Goal: Task Accomplishment & Management: Use online tool/utility

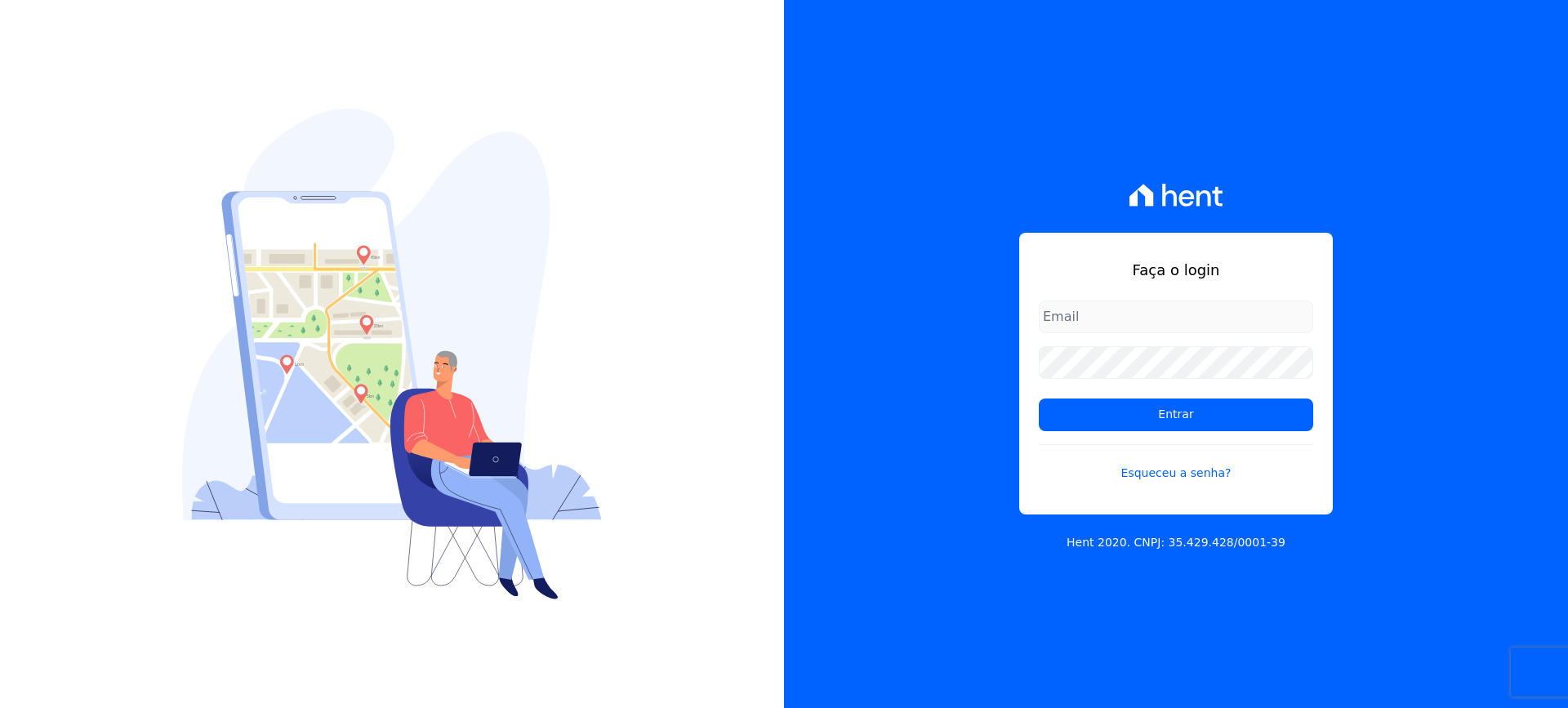
click at [1062, 313] on input "email" at bounding box center [1176, 316] width 275 height 33
type input "[EMAIL_ADDRESS][DOMAIN_NAME]"
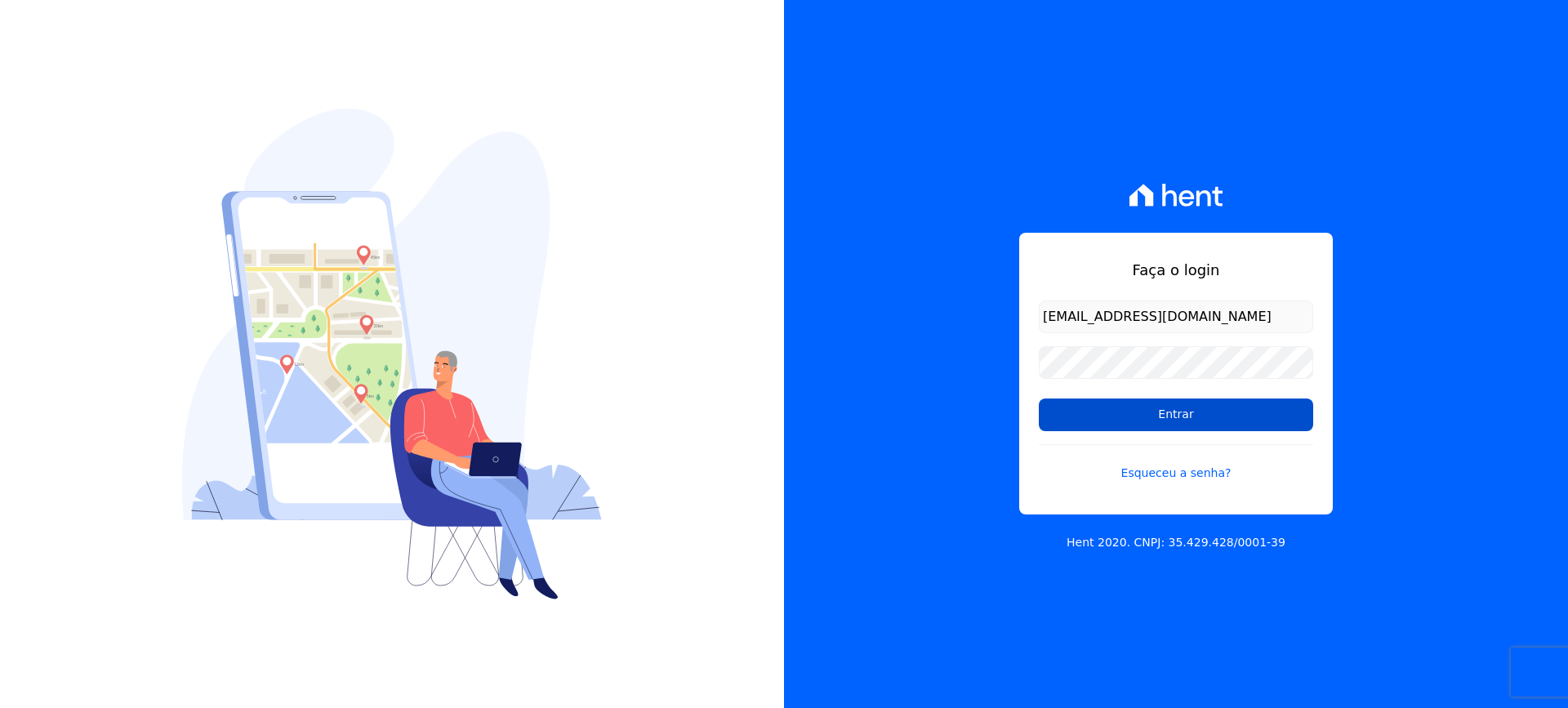
click at [1149, 411] on input "Entrar" at bounding box center [1176, 415] width 275 height 33
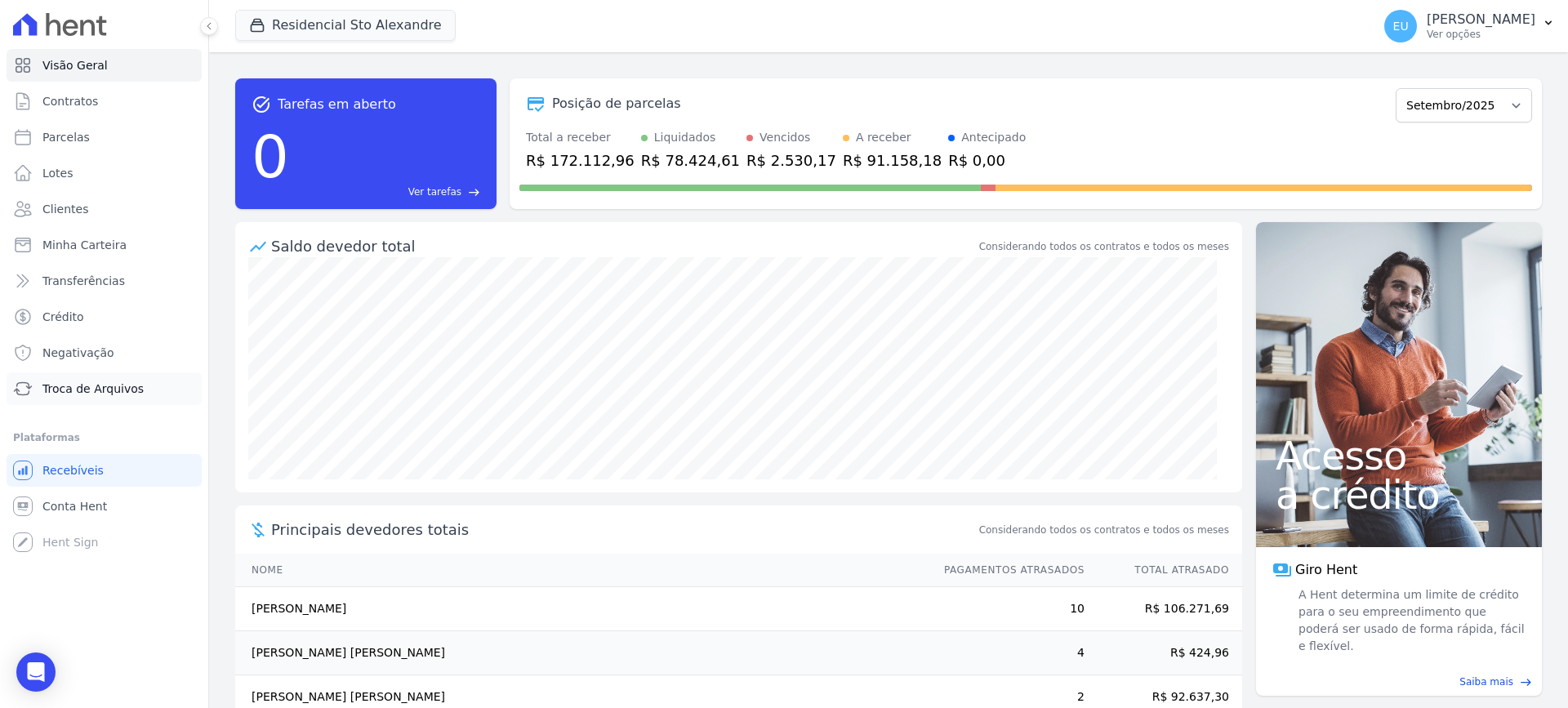
click at [71, 386] on span "Troca de Arquivos" at bounding box center [93, 389] width 101 height 17
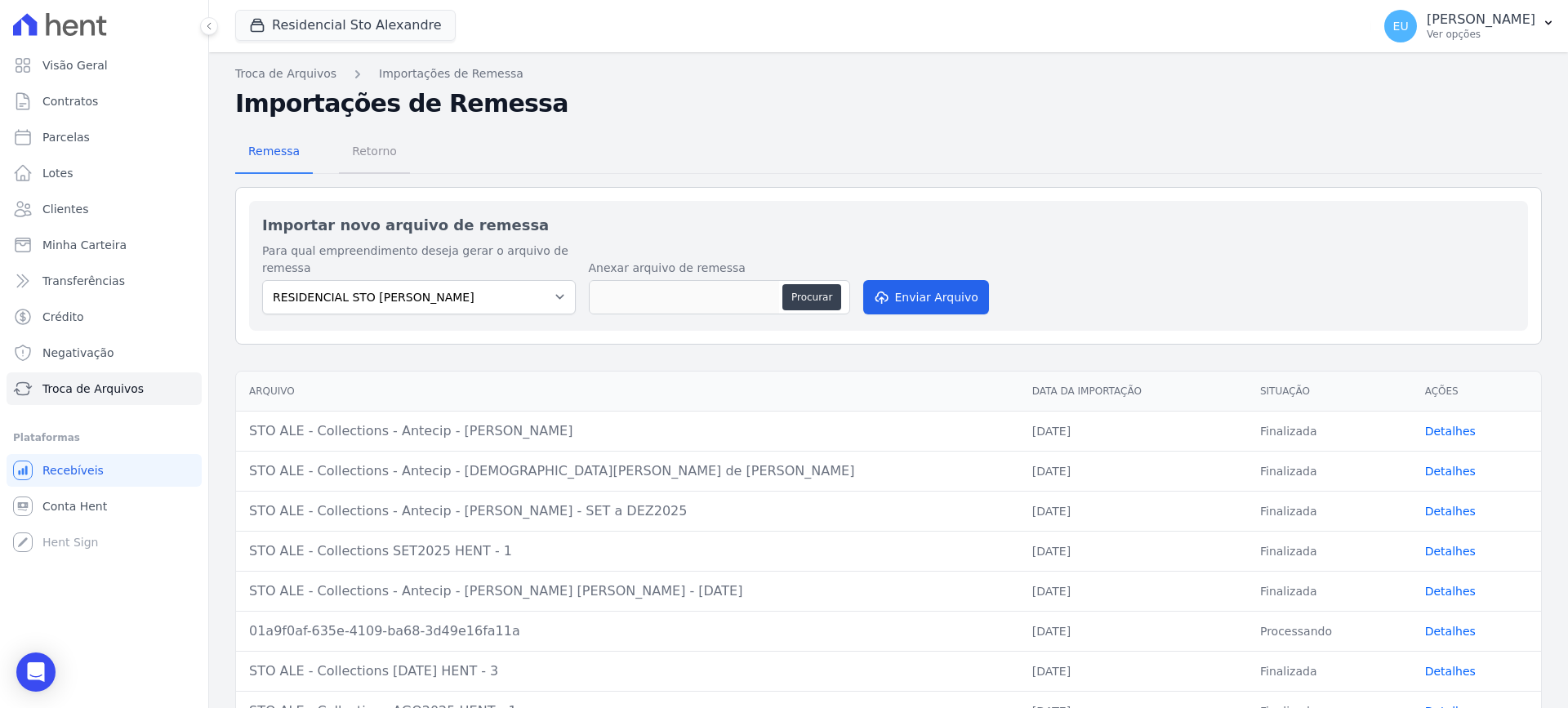
click at [358, 145] on span "Retorno" at bounding box center [374, 150] width 64 height 33
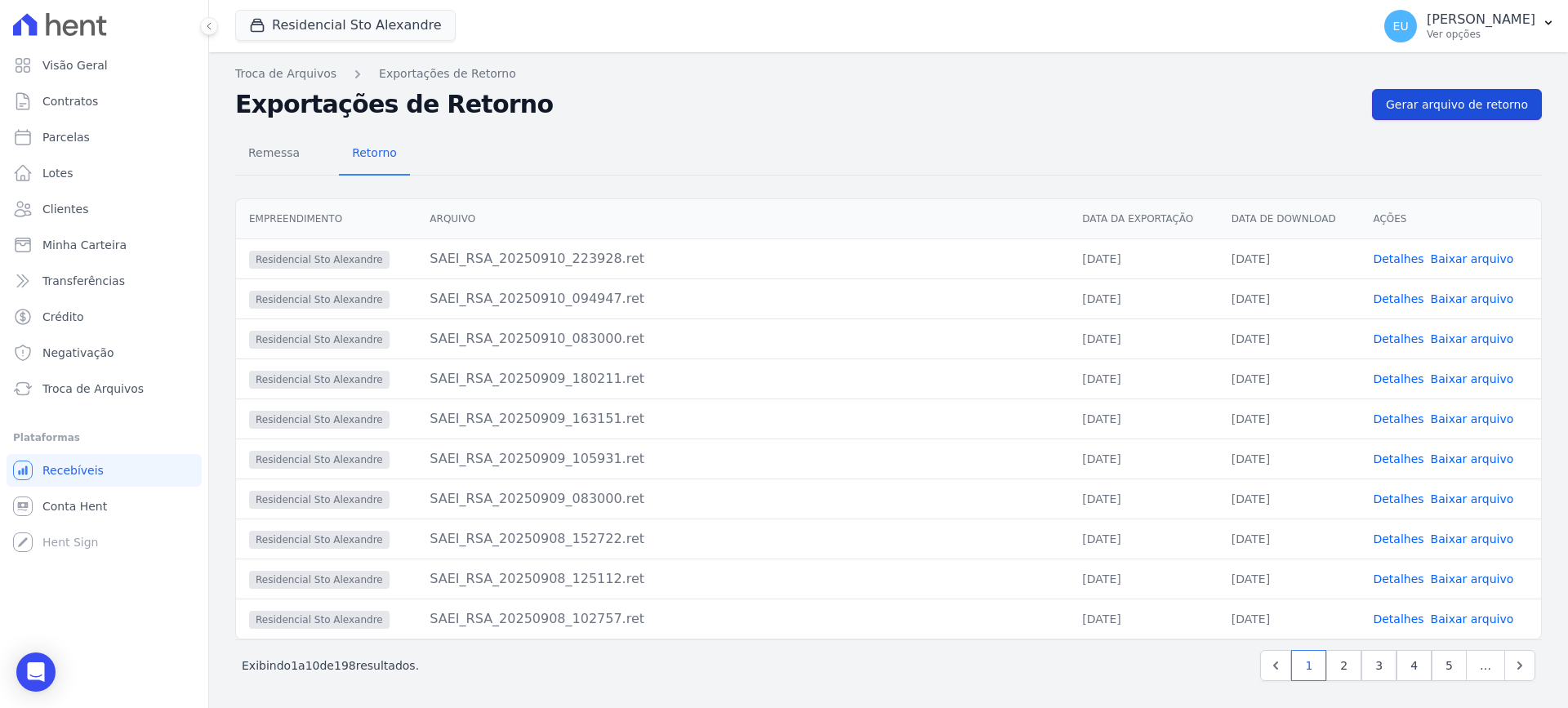
click at [1443, 106] on span "Gerar arquivo de retorno" at bounding box center [1457, 104] width 142 height 17
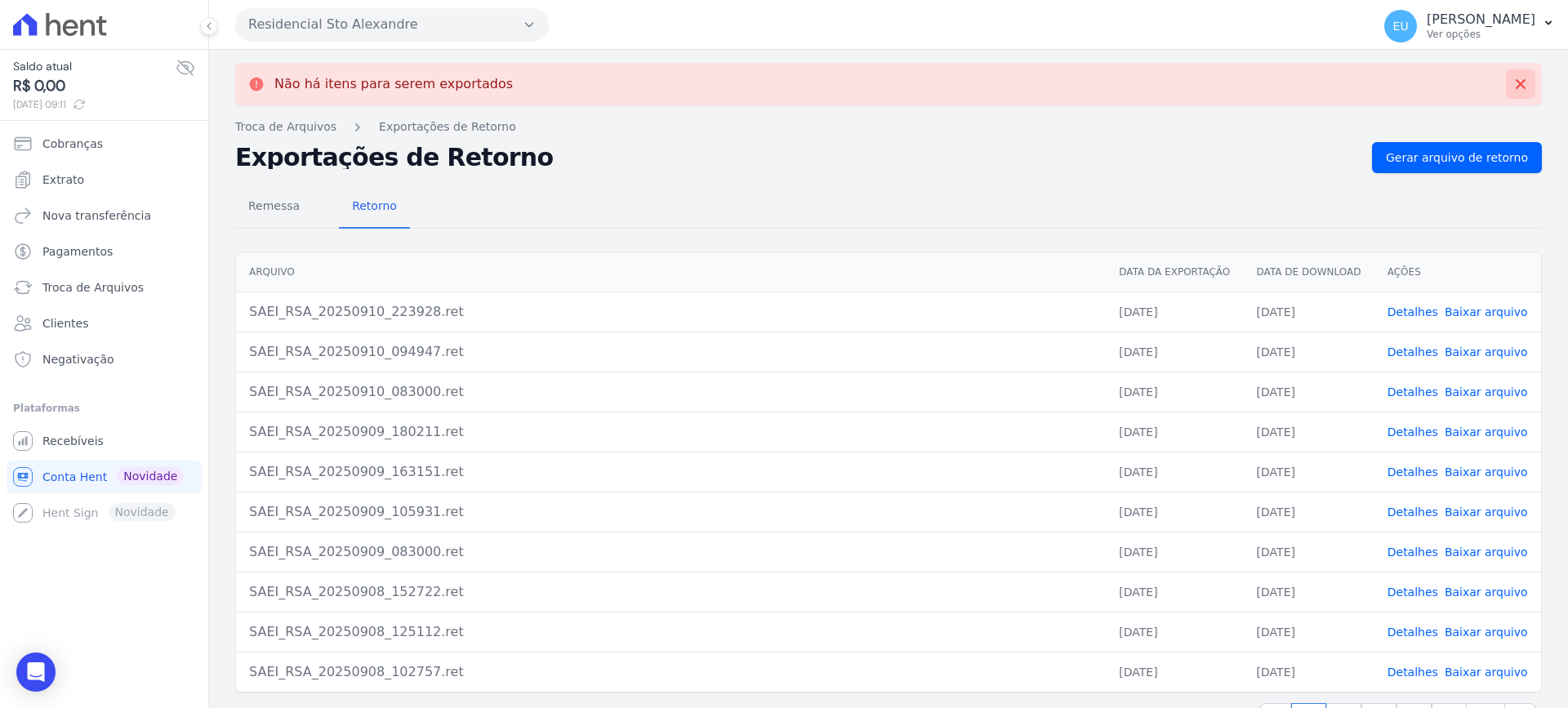
click at [1515, 82] on icon at bounding box center [1520, 84] width 10 height 10
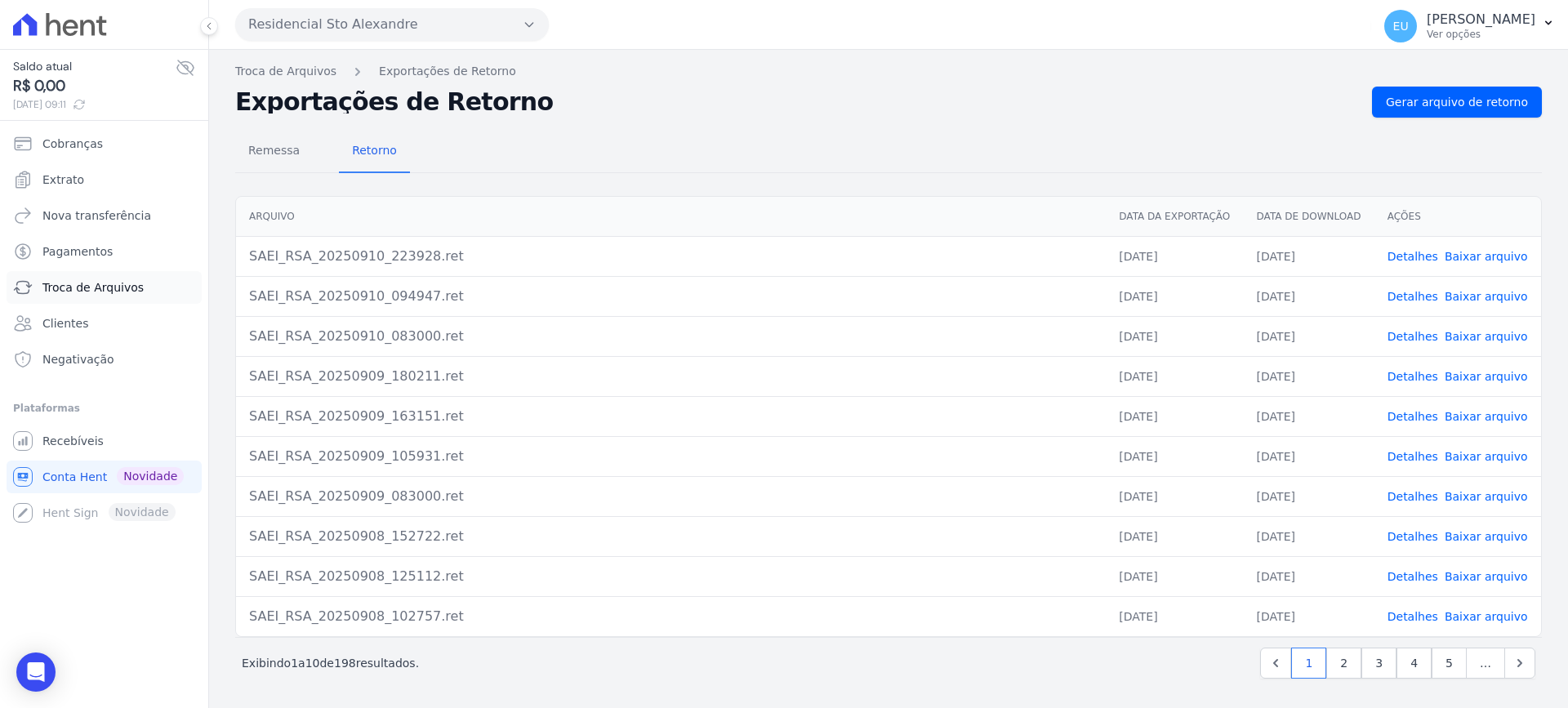
click at [93, 288] on span "Troca de Arquivos" at bounding box center [93, 288] width 101 height 17
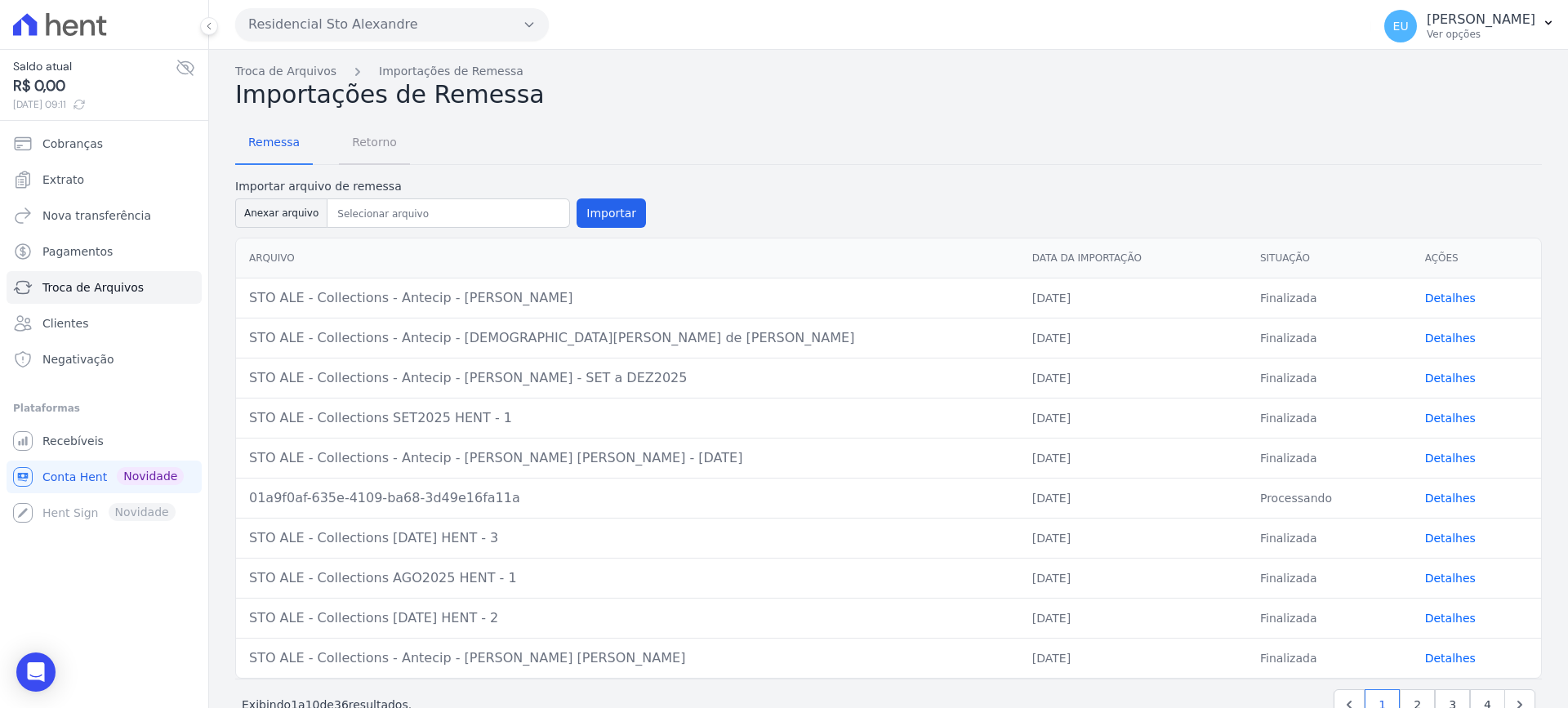
click at [365, 141] on span "Retorno" at bounding box center [374, 142] width 64 height 33
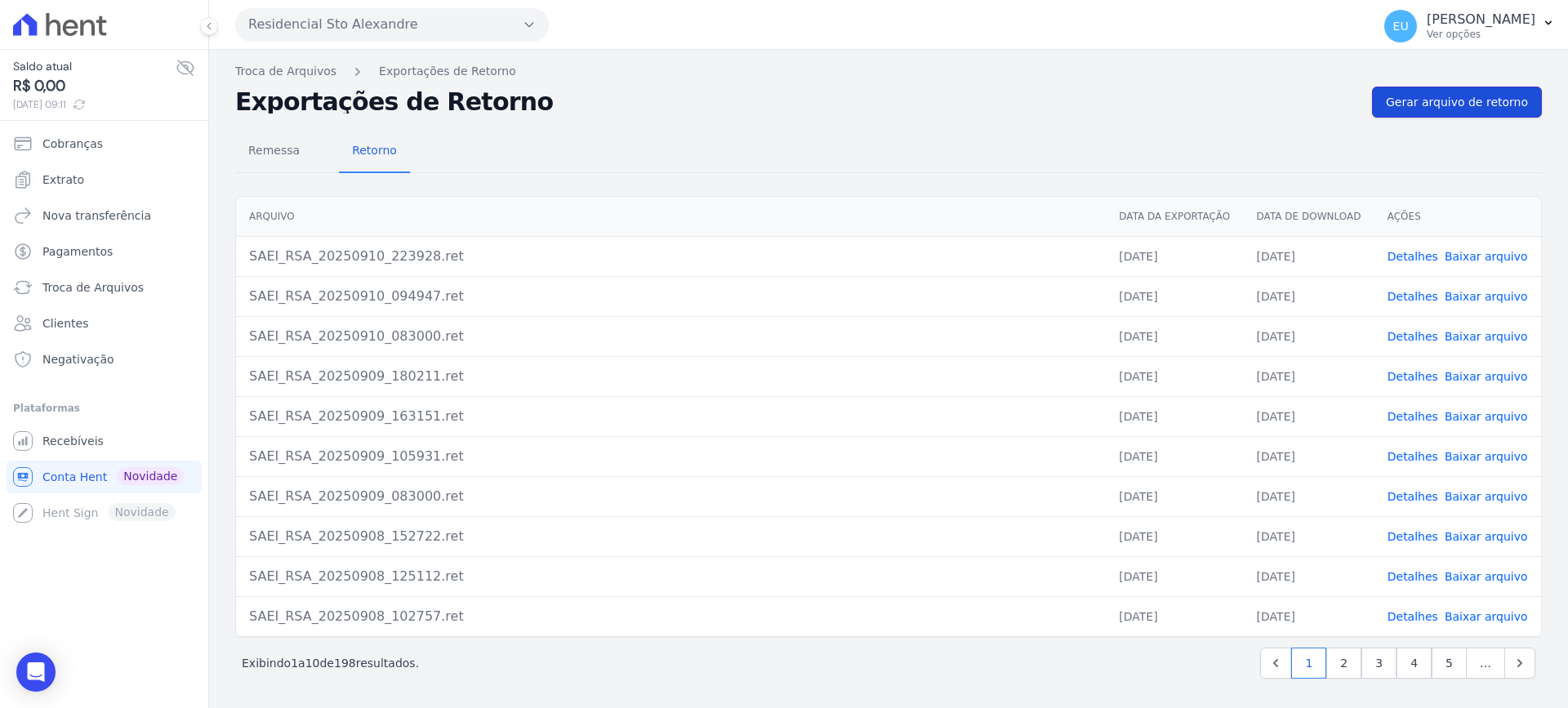
click at [1434, 98] on span "Gerar arquivo de retorno" at bounding box center [1457, 103] width 142 height 17
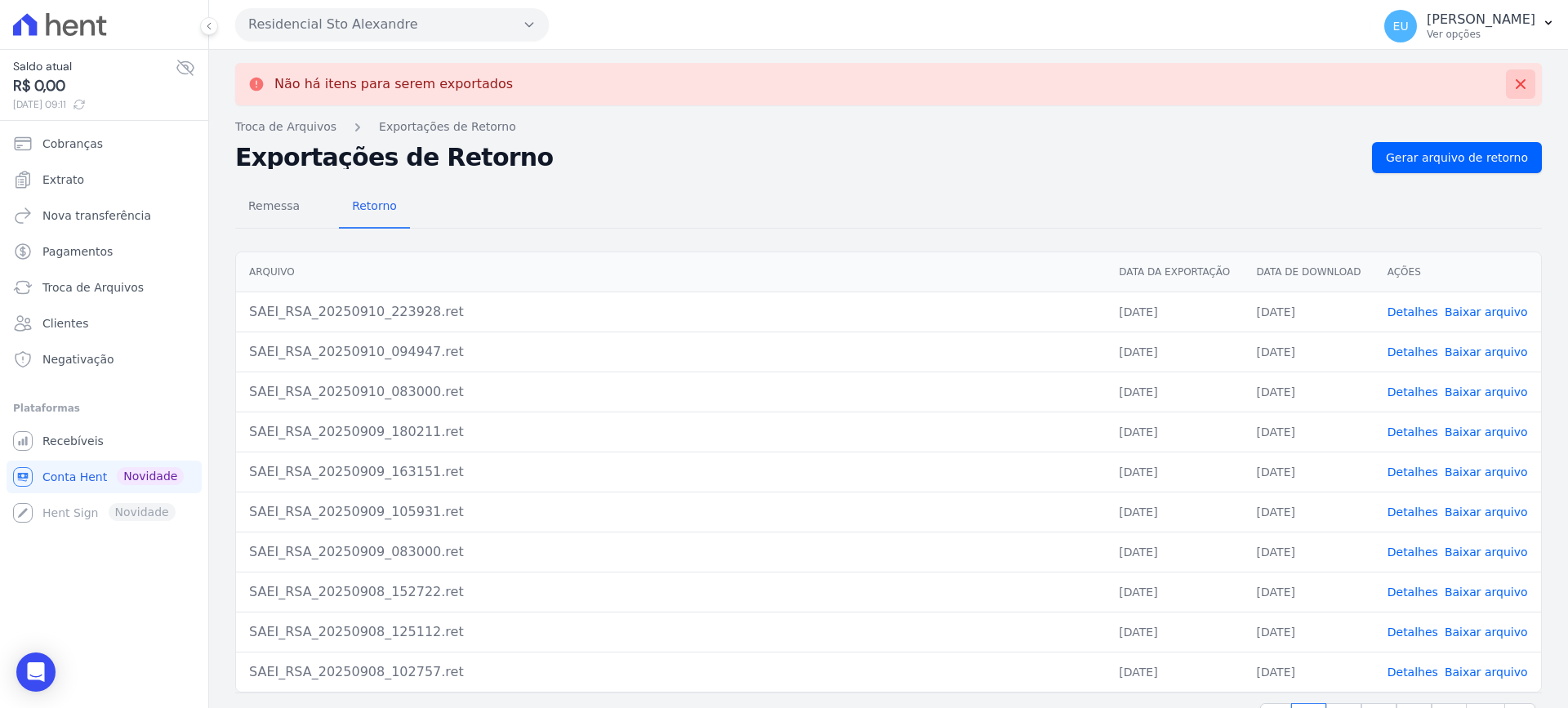
click at [1513, 79] on icon at bounding box center [1520, 84] width 17 height 17
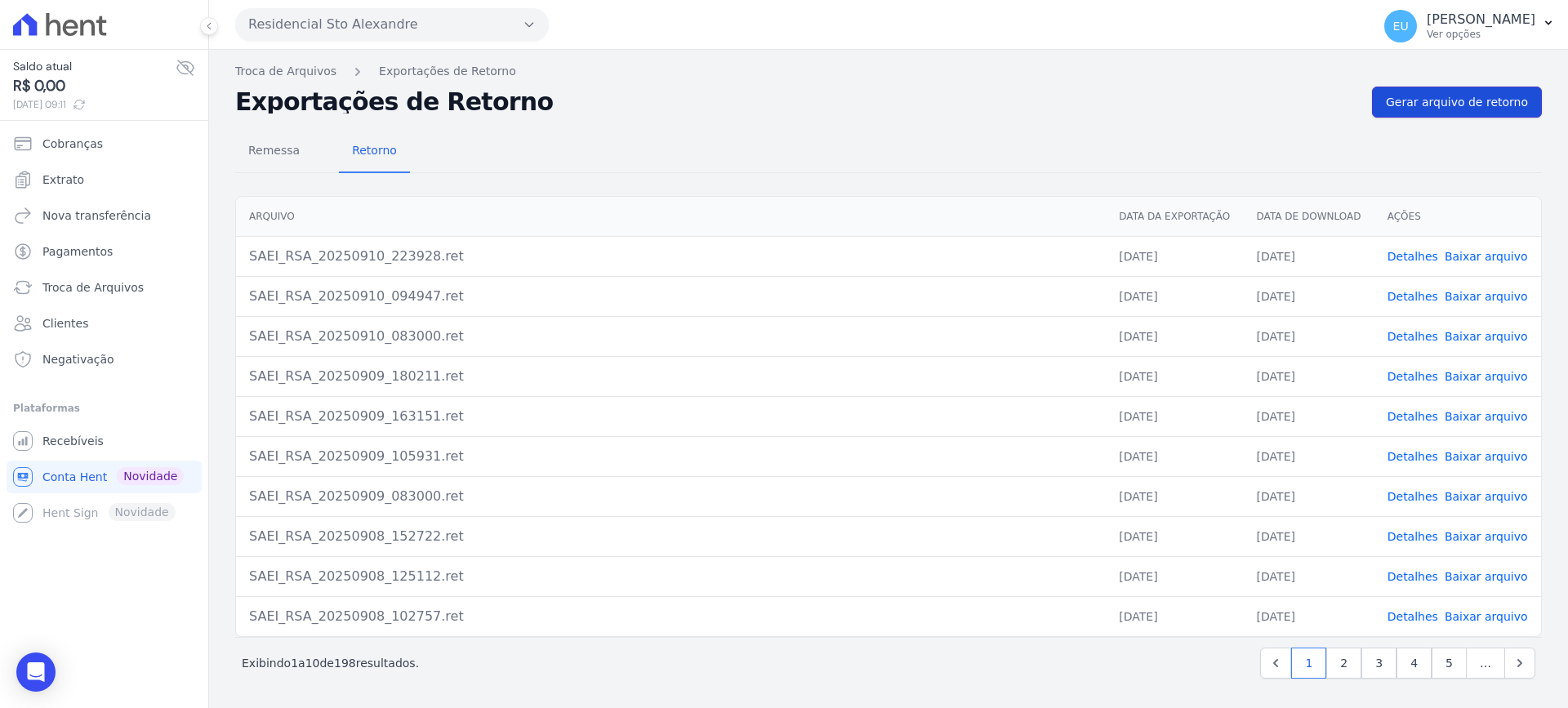
click at [1425, 99] on span "Gerar arquivo de retorno" at bounding box center [1457, 103] width 142 height 17
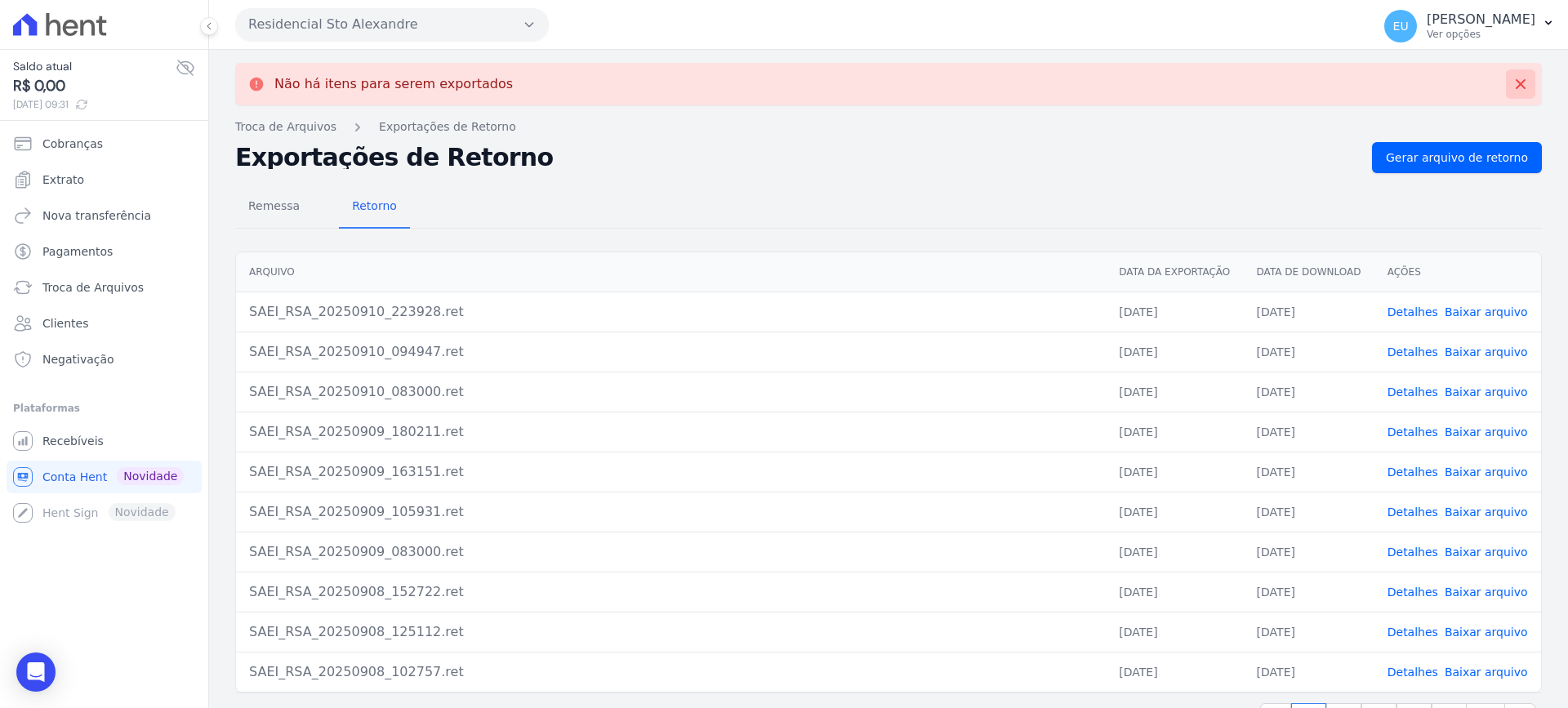
click at [1515, 81] on icon at bounding box center [1520, 84] width 10 height 10
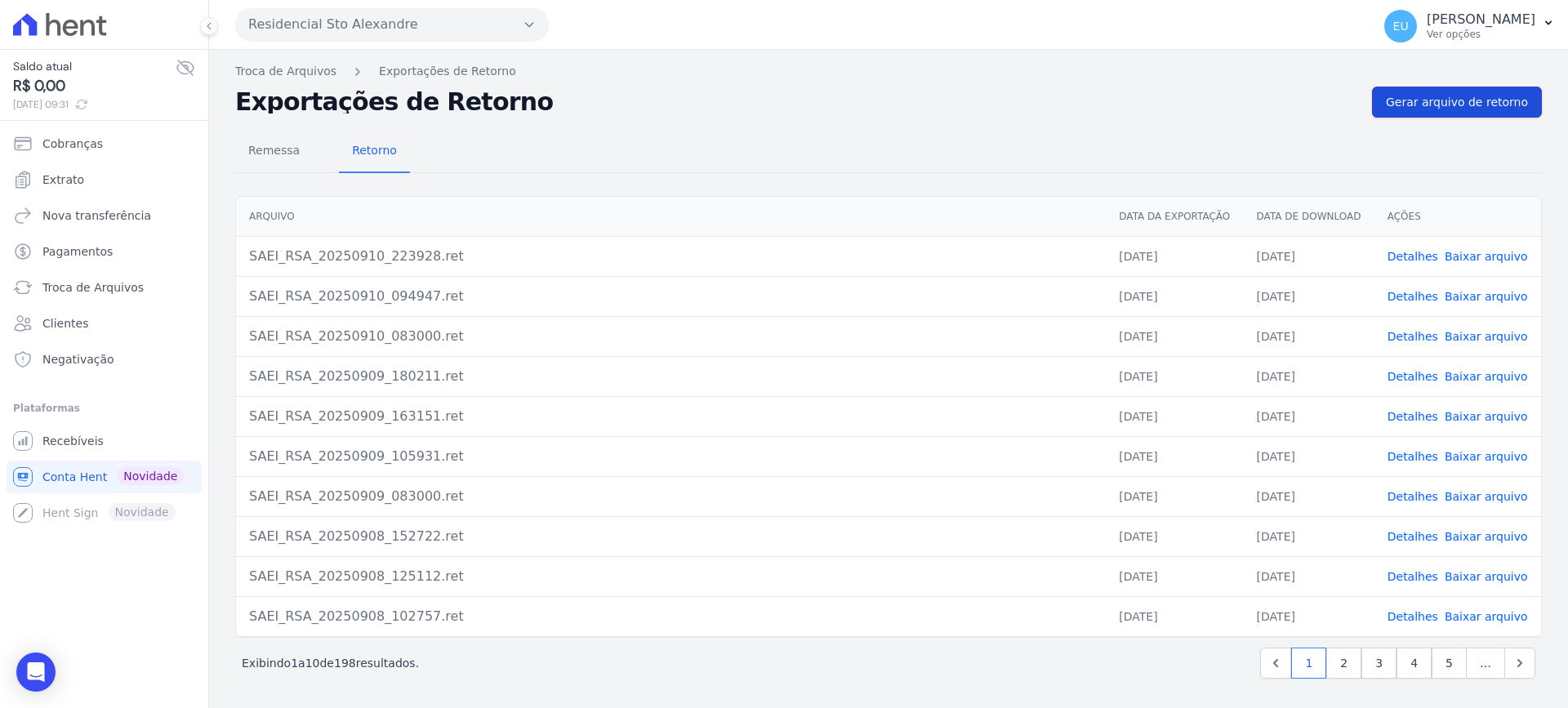
click at [1437, 99] on span "Gerar arquivo de retorno" at bounding box center [1457, 103] width 142 height 17
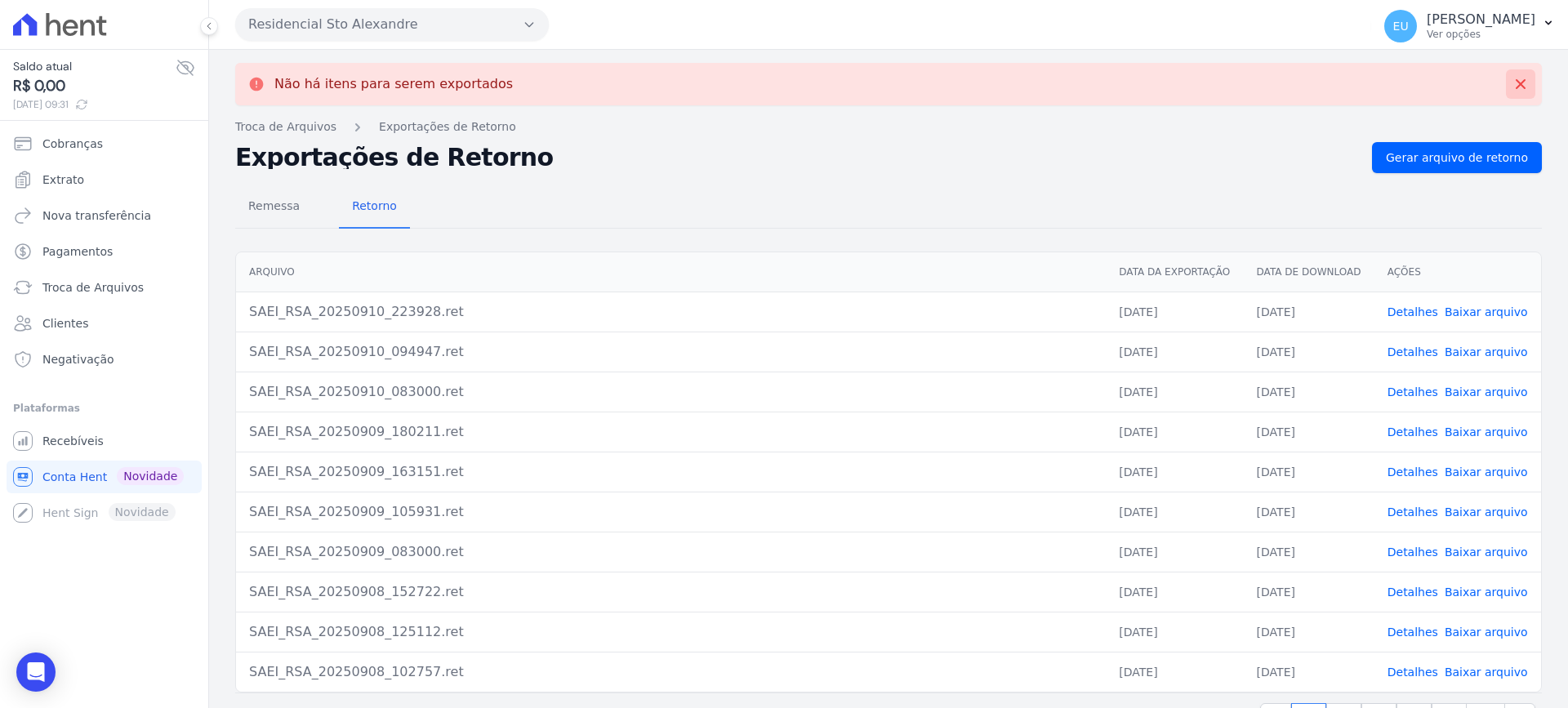
click at [1512, 81] on icon at bounding box center [1520, 84] width 17 height 17
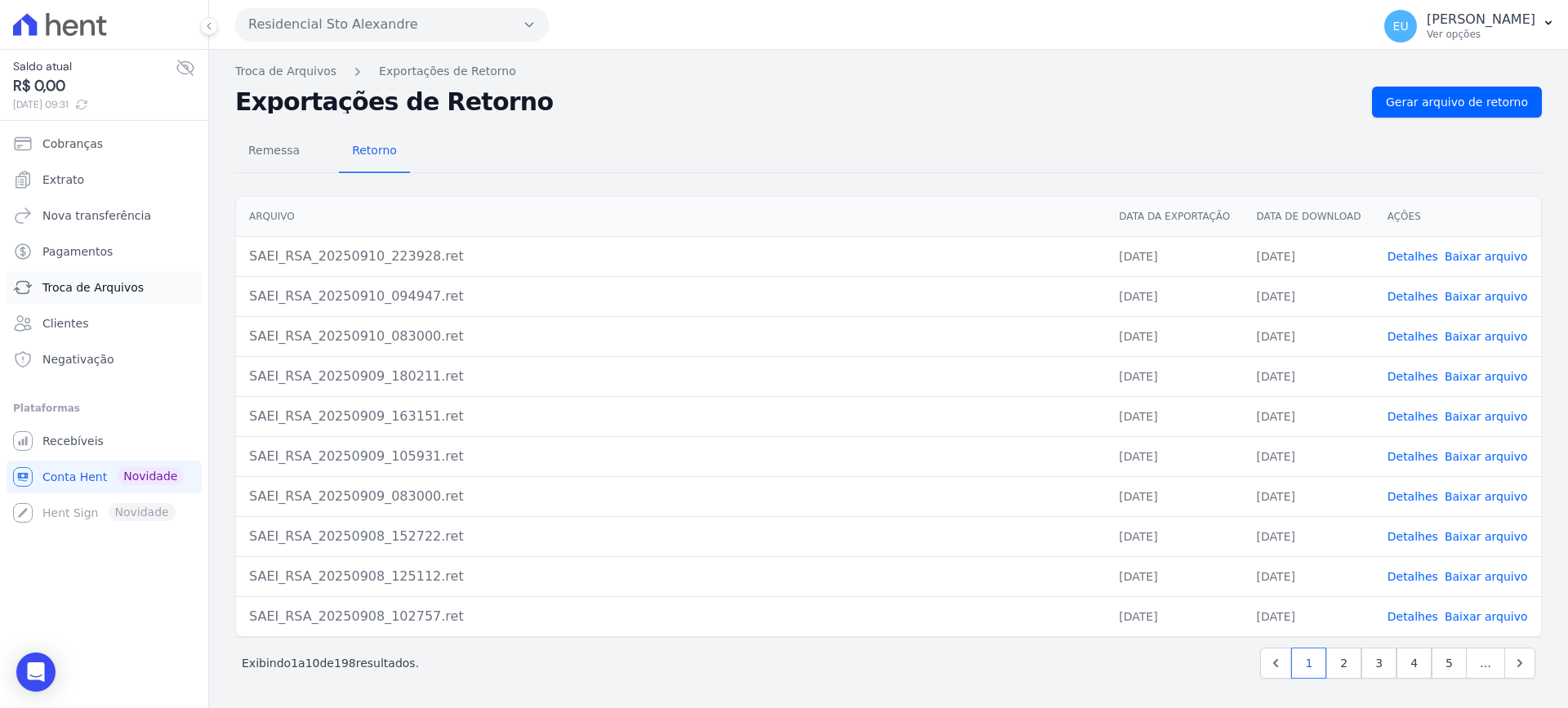
click at [96, 287] on span "Troca de Arquivos" at bounding box center [93, 288] width 101 height 17
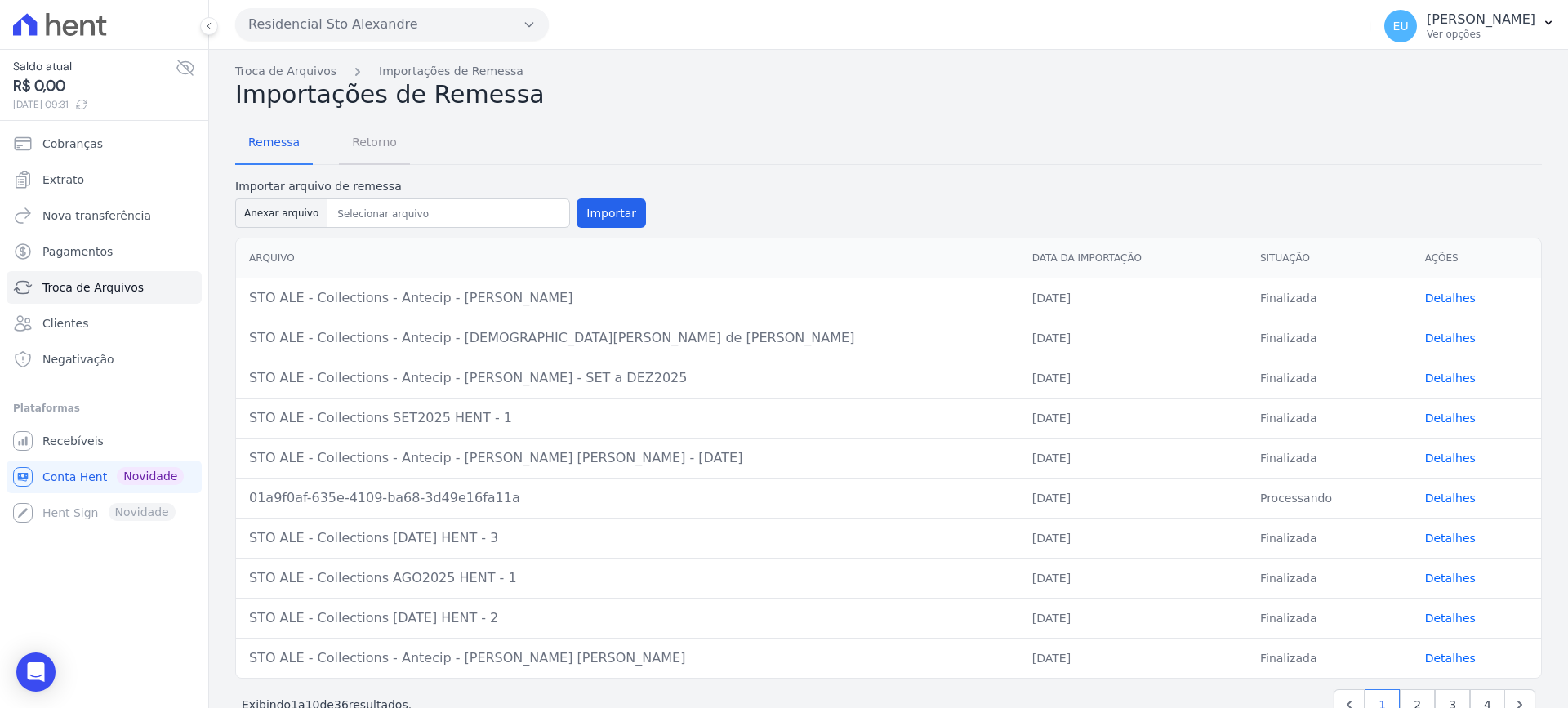
click at [365, 139] on span "Retorno" at bounding box center [374, 142] width 64 height 33
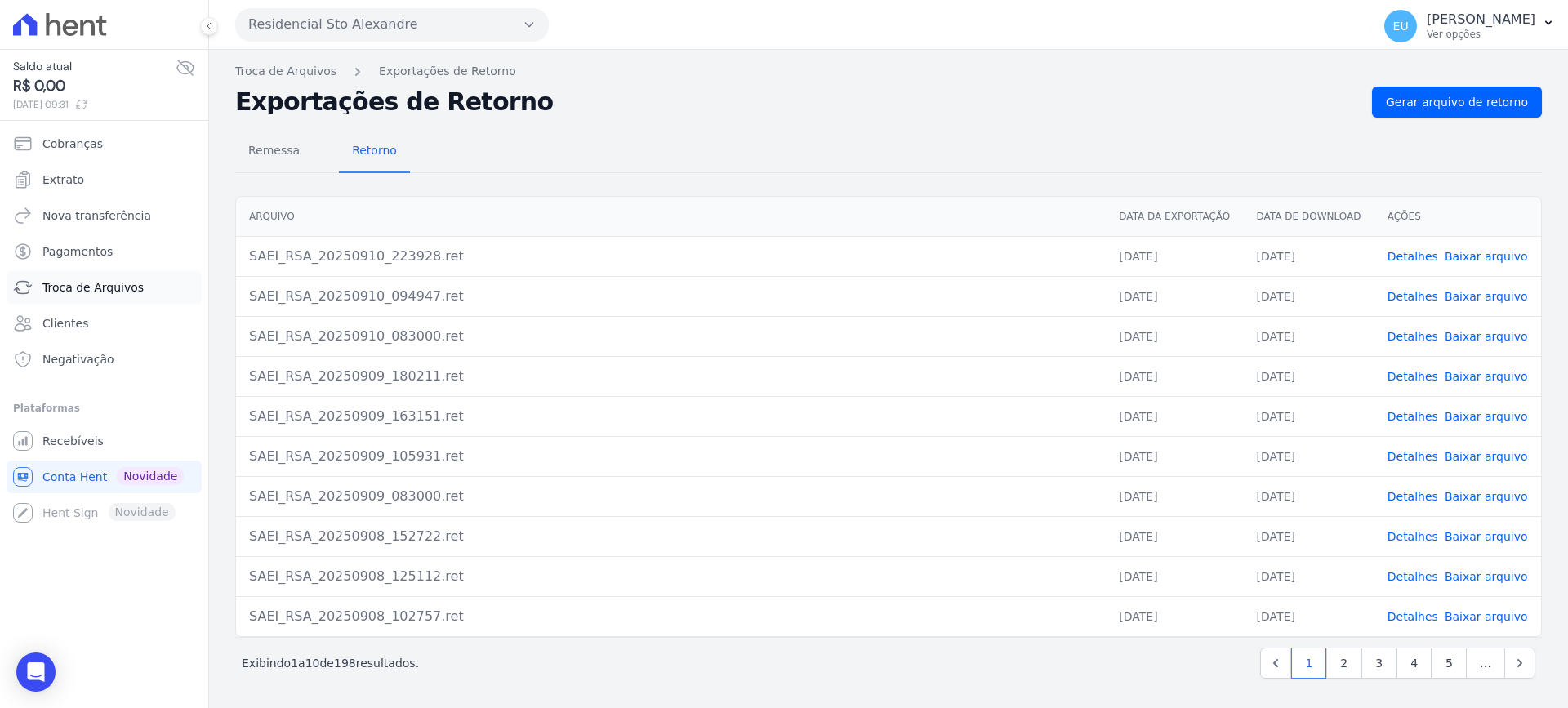
click at [86, 285] on span "Troca de Arquivos" at bounding box center [93, 288] width 101 height 17
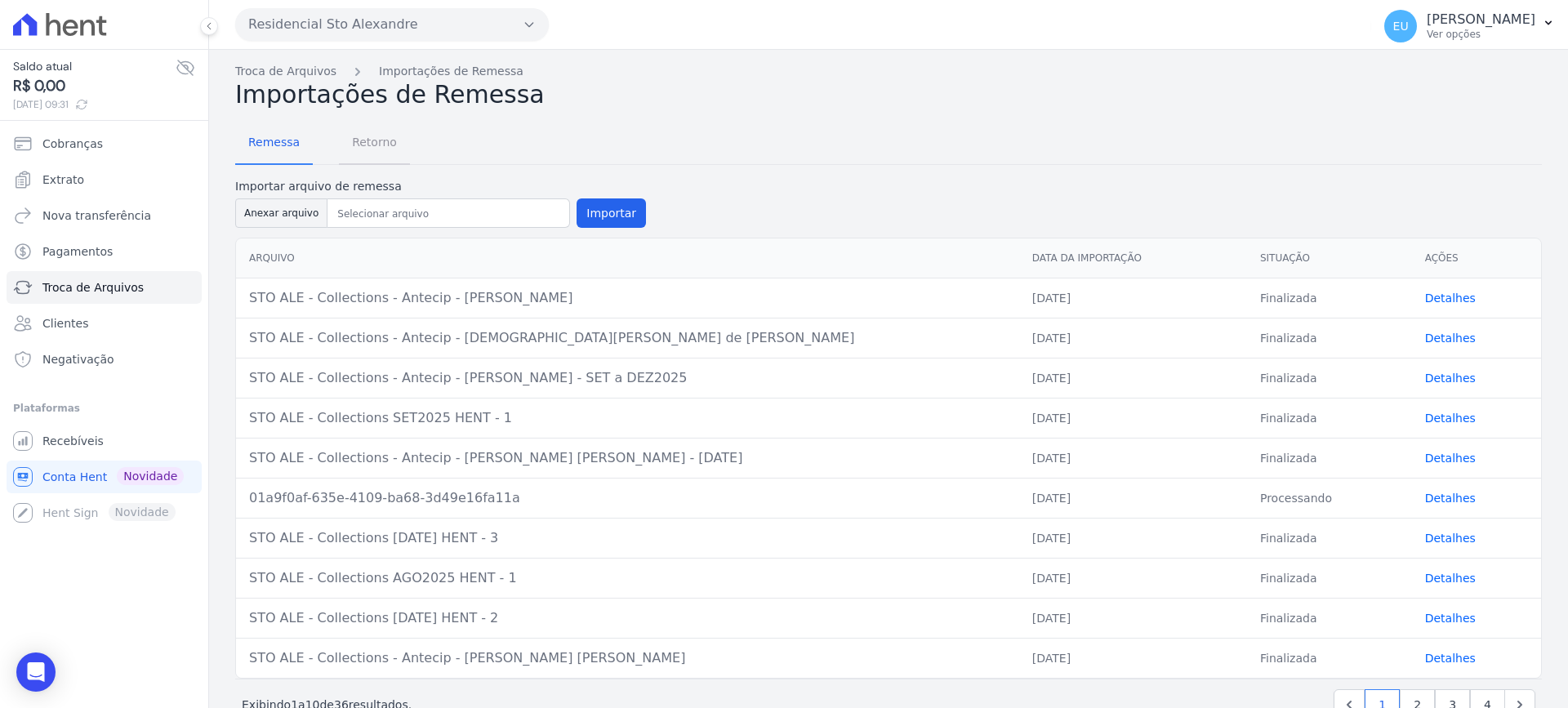
click at [359, 142] on span "Retorno" at bounding box center [374, 142] width 64 height 33
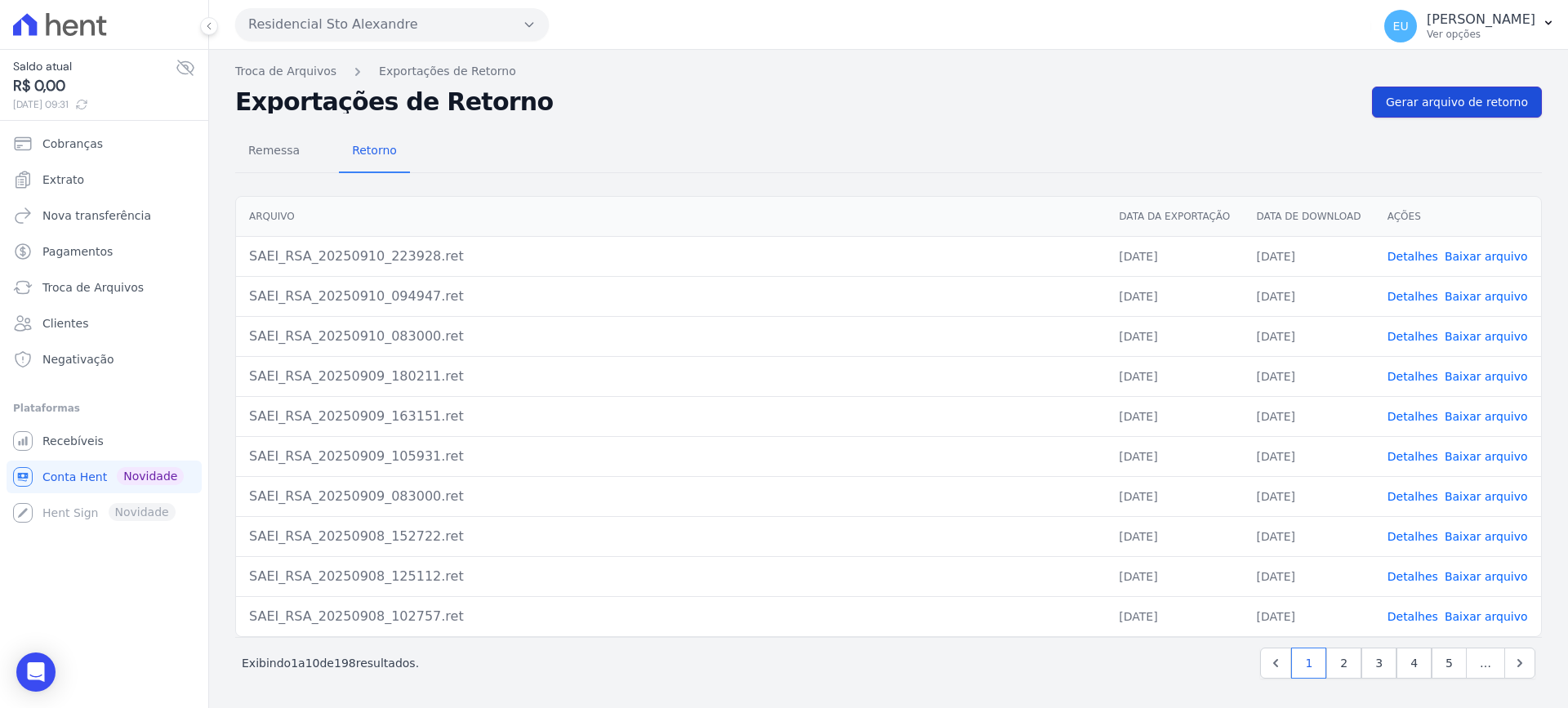
click at [1470, 101] on span "Gerar arquivo de retorno" at bounding box center [1457, 103] width 142 height 17
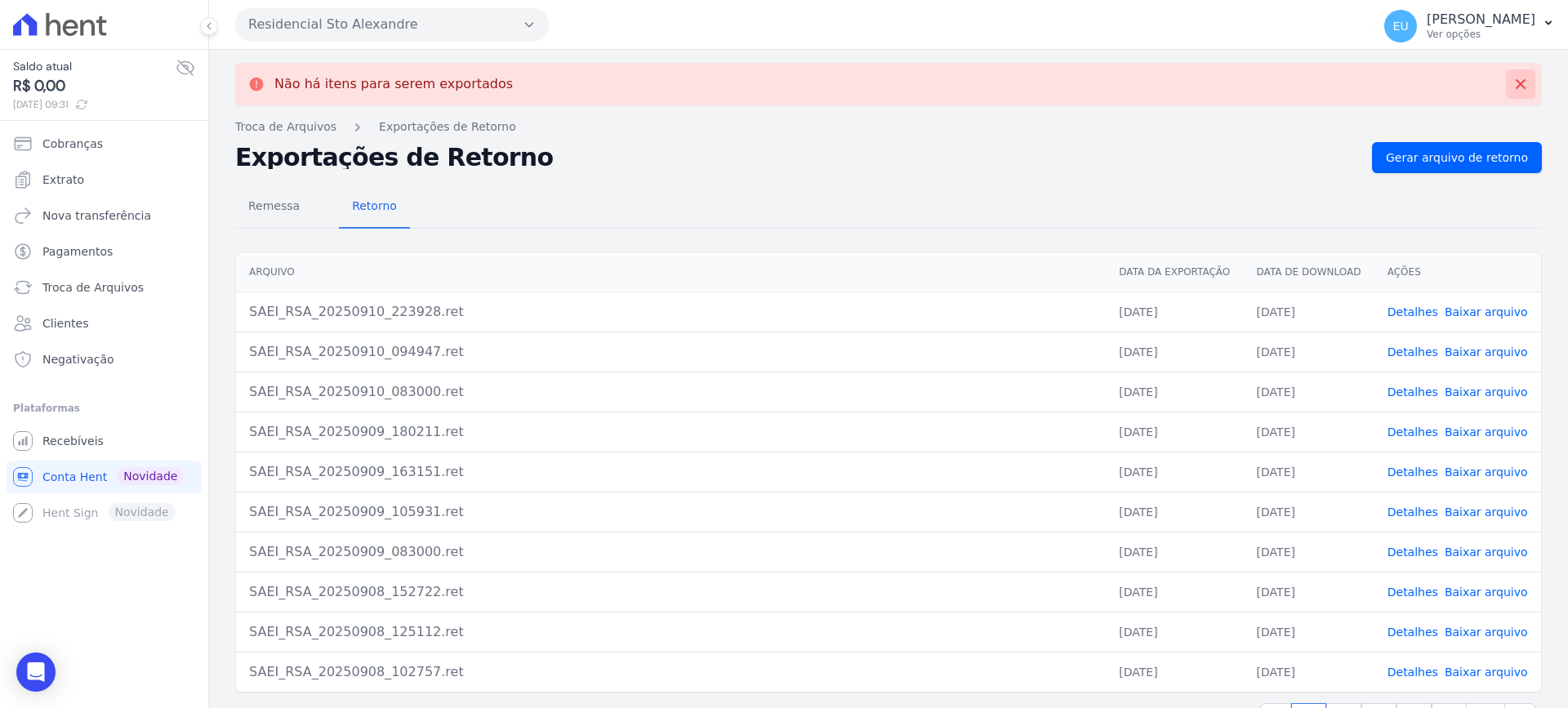
click at [1515, 88] on icon at bounding box center [1520, 84] width 10 height 10
